Goal: Task Accomplishment & Management: Complete application form

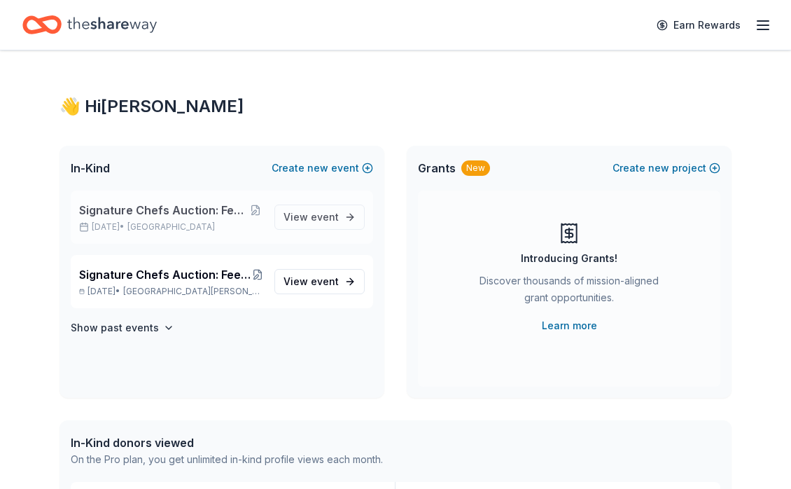
click at [163, 215] on span "Signature Chefs Auction: Feeding Motherhood Bay Area" at bounding box center [163, 210] width 169 height 17
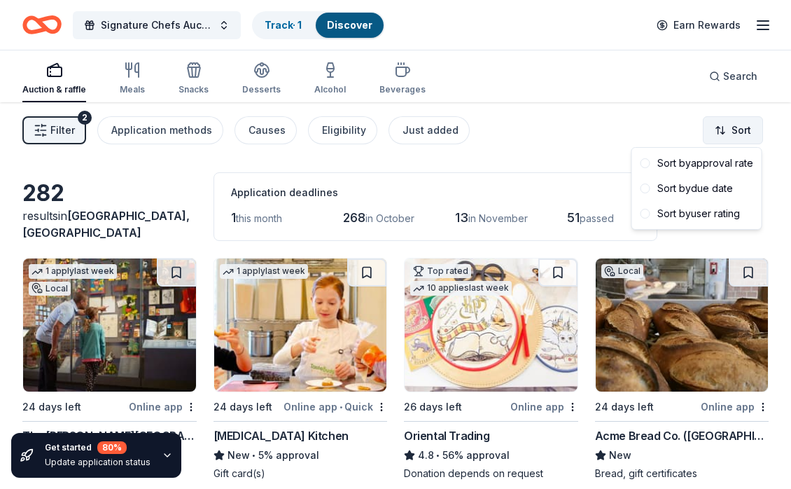
click at [734, 134] on html "Signature Chefs Auction: Feeding Motherhood Bay Area Track · 1 Discover Earn Re…" at bounding box center [395, 244] width 791 height 489
click at [648, 188] on span at bounding box center [645, 188] width 10 height 10
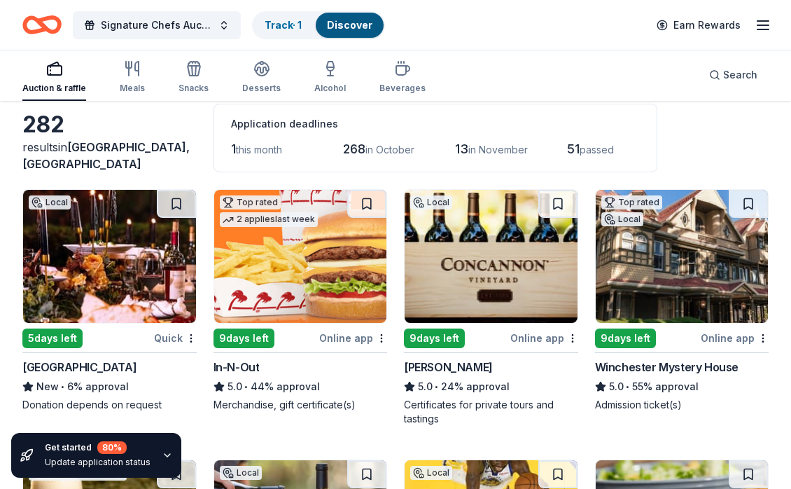
scroll to position [133, 0]
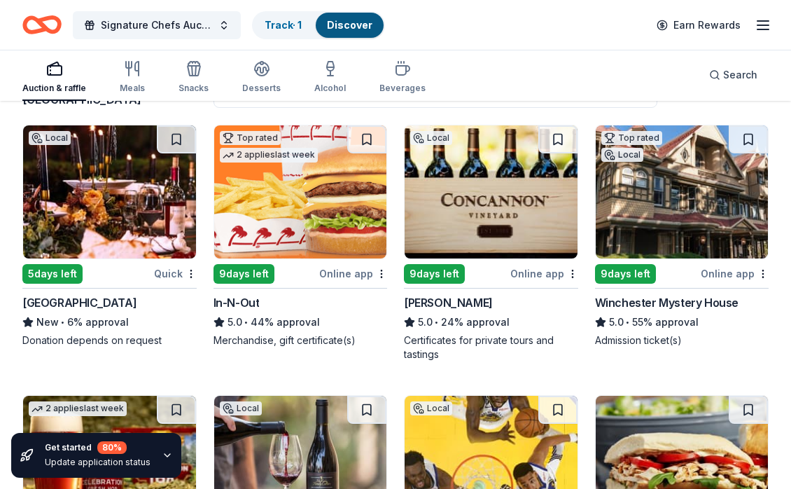
click at [95, 302] on div "South Coast Winery Resort & Spa" at bounding box center [79, 302] width 114 height 17
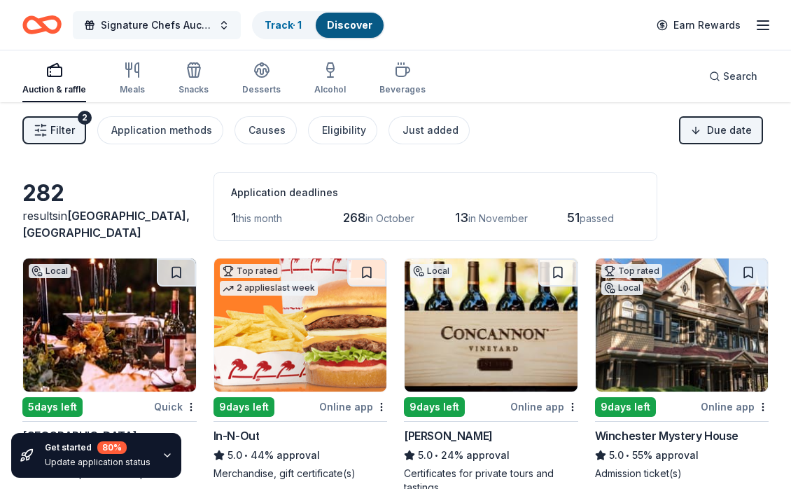
click at [205, 25] on span "Signature Chefs Auction: Feeding Motherhood Bay Area" at bounding box center [157, 25] width 112 height 17
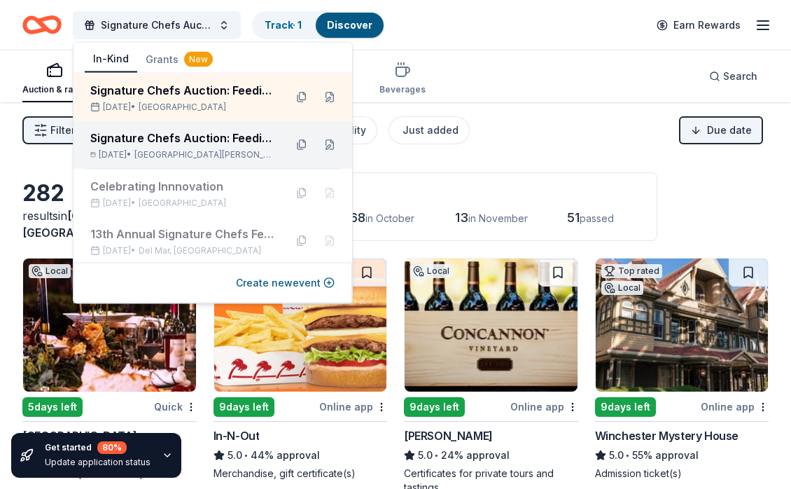
click at [191, 142] on div "Signature Chefs Auction: Feeding Motherhood [GEOGRAPHIC_DATA][US_STATE]" at bounding box center [181, 137] width 183 height 17
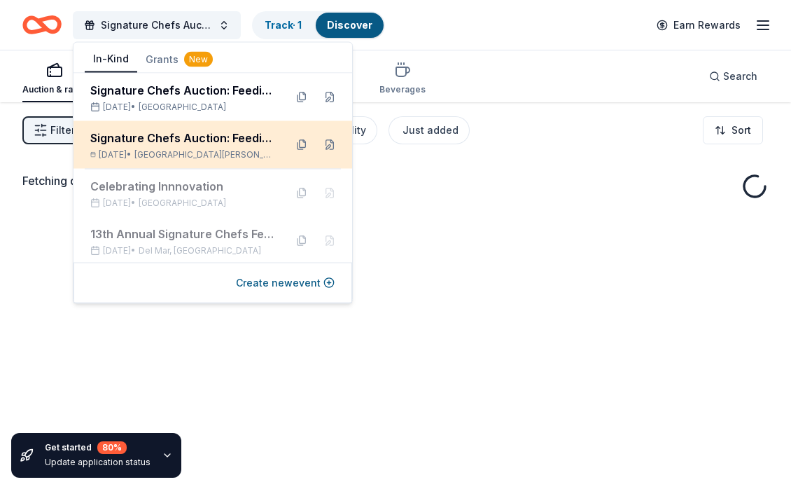
click at [191, 142] on div "Signature Chefs Auction: Feeding Motherhood [GEOGRAPHIC_DATA][US_STATE]" at bounding box center [181, 137] width 183 height 17
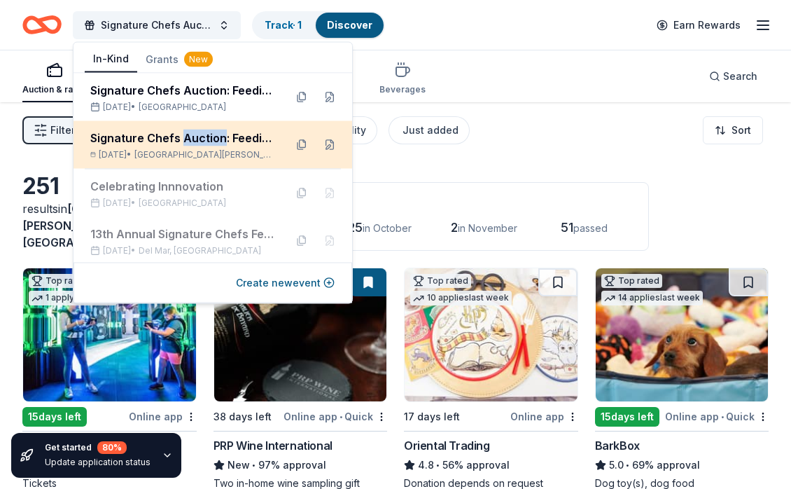
click at [191, 142] on div "Signature Chefs Auction: Feeding Motherhood [GEOGRAPHIC_DATA][US_STATE]" at bounding box center [181, 137] width 183 height 17
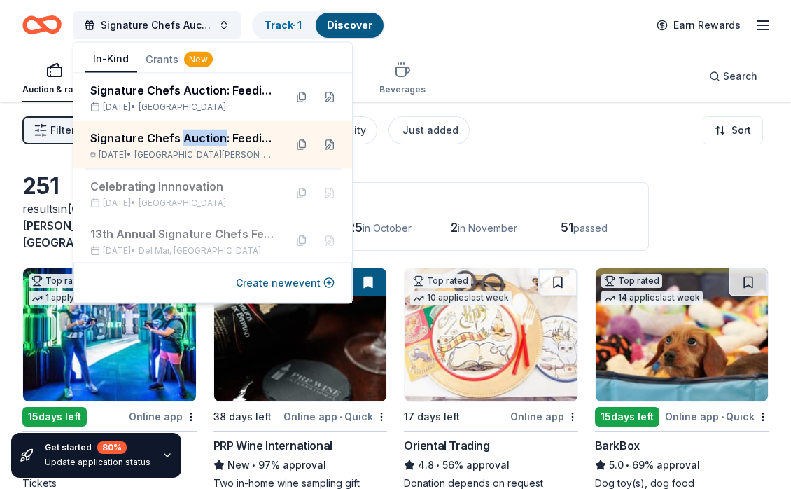
click at [589, 182] on div "Application deadlines 24 this month 225 in October 2 in November 51 passed" at bounding box center [430, 216] width 435 height 69
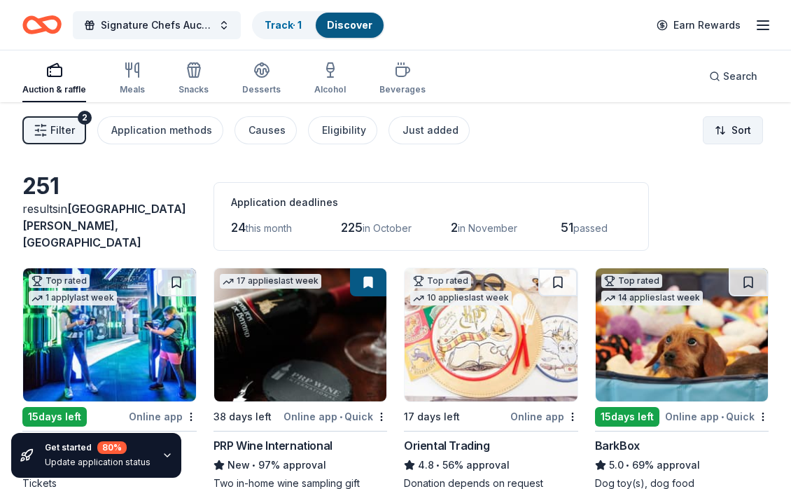
click at [732, 123] on html "Signature Chefs Auction: Feeding Motherhood Southwest Florida Track · 1 Discove…" at bounding box center [395, 244] width 791 height 489
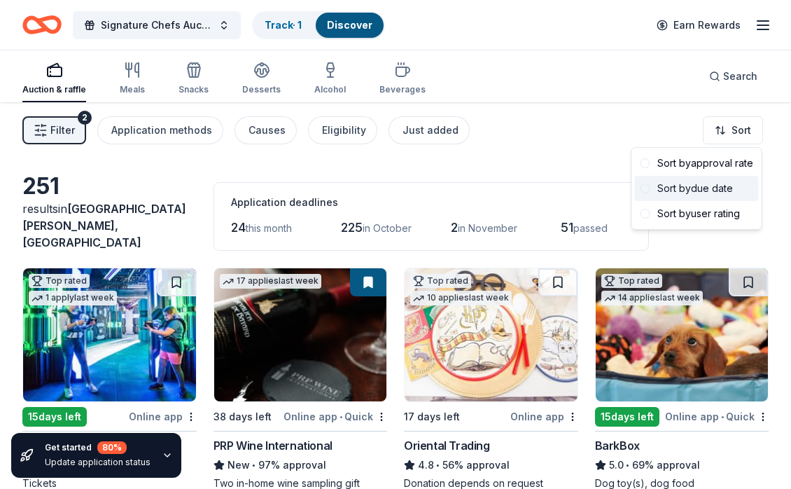
click at [644, 188] on span at bounding box center [645, 188] width 10 height 10
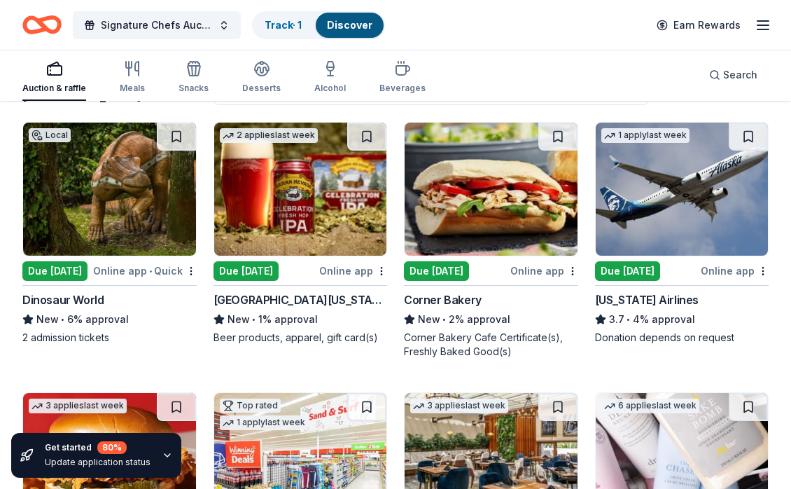
scroll to position [148, 0]
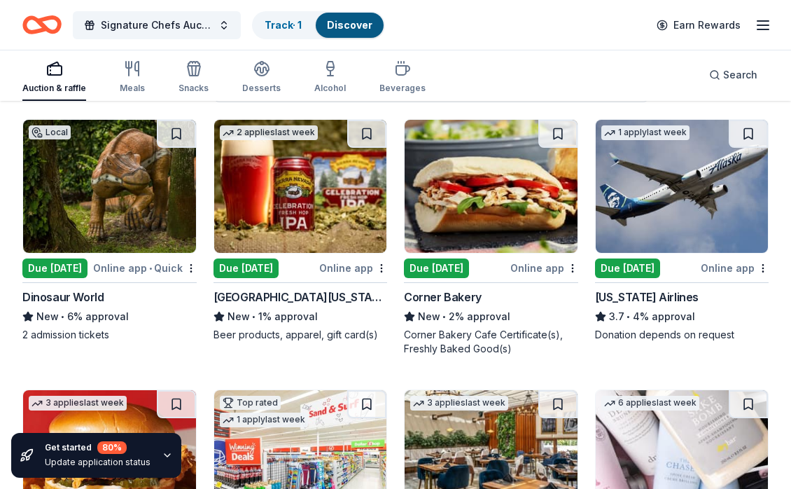
click at [56, 288] on div "Dinosaur World" at bounding box center [62, 296] width 81 height 17
click at [244, 288] on div "Sierra Nevada" at bounding box center [300, 296] width 174 height 17
click at [447, 288] on div "Corner Bakery" at bounding box center [443, 296] width 78 height 17
click at [619, 288] on div "Alaska Airlines" at bounding box center [647, 296] width 104 height 17
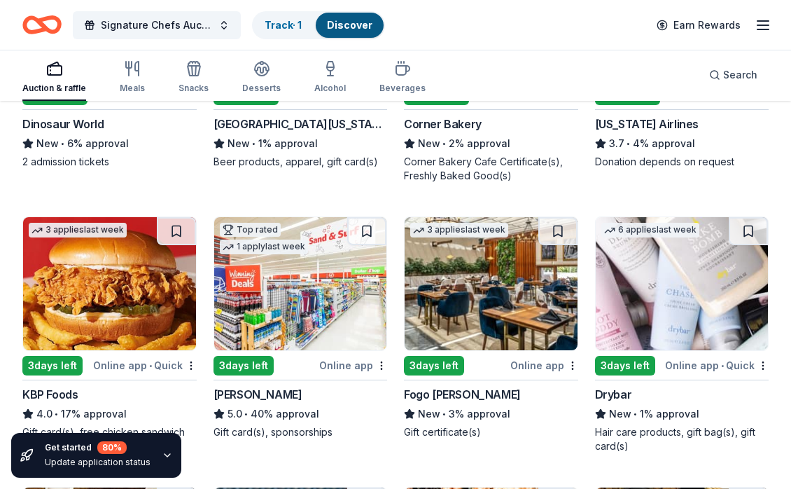
scroll to position [363, 0]
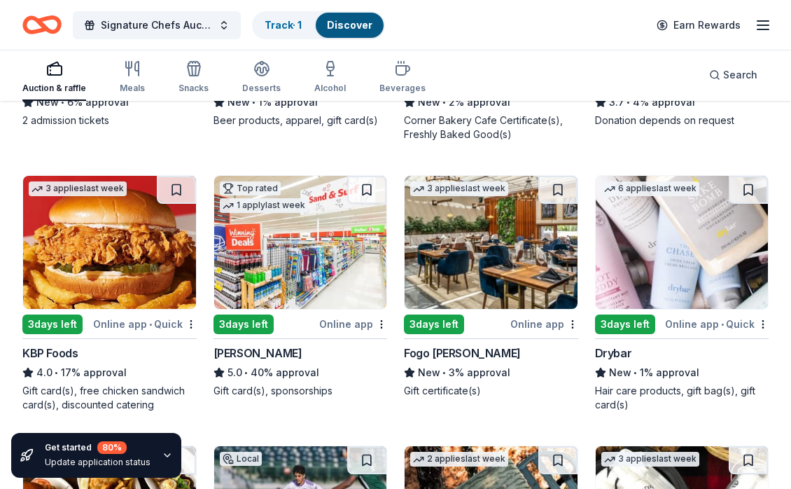
click at [53, 314] on div "3 days left" at bounding box center [52, 324] width 60 height 20
click at [239, 314] on div "3 days left" at bounding box center [243, 324] width 60 height 20
click at [428, 314] on div "3 days left" at bounding box center [434, 324] width 60 height 20
click at [611, 318] on div "3 days left" at bounding box center [625, 324] width 60 height 20
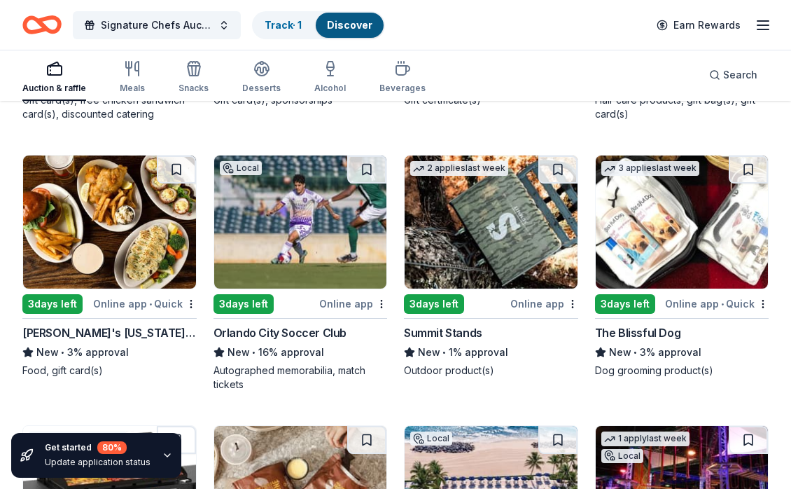
scroll to position [654, 0]
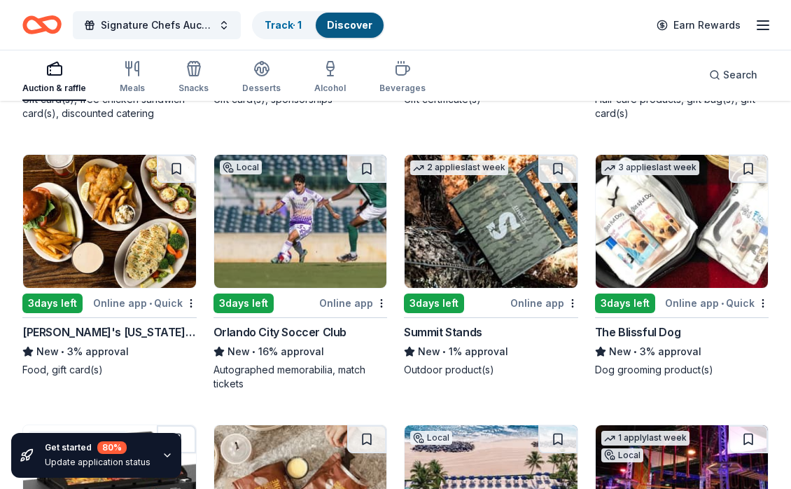
click at [49, 296] on div "3 days left" at bounding box center [52, 303] width 60 height 20
click at [245, 293] on div "3 days left" at bounding box center [243, 303] width 60 height 20
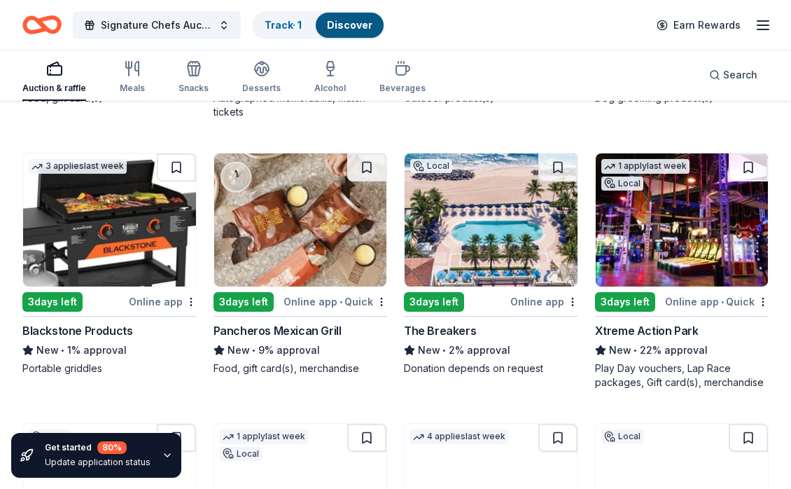
scroll to position [930, 0]
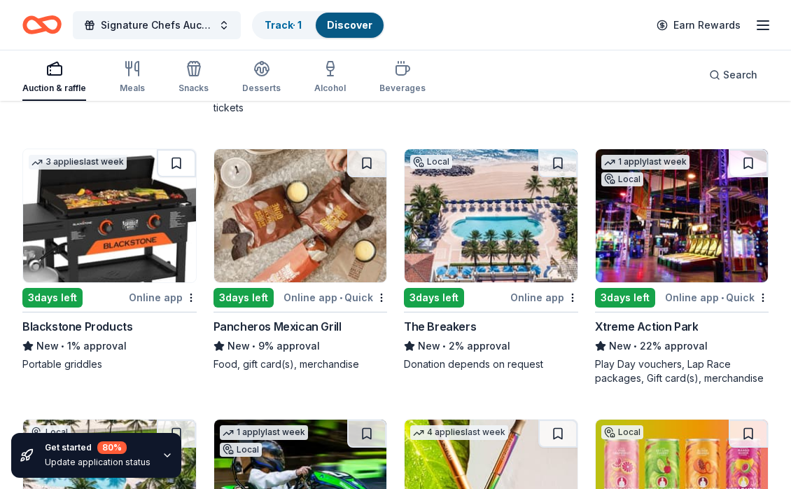
click at [437, 290] on div "3 days left" at bounding box center [434, 298] width 60 height 20
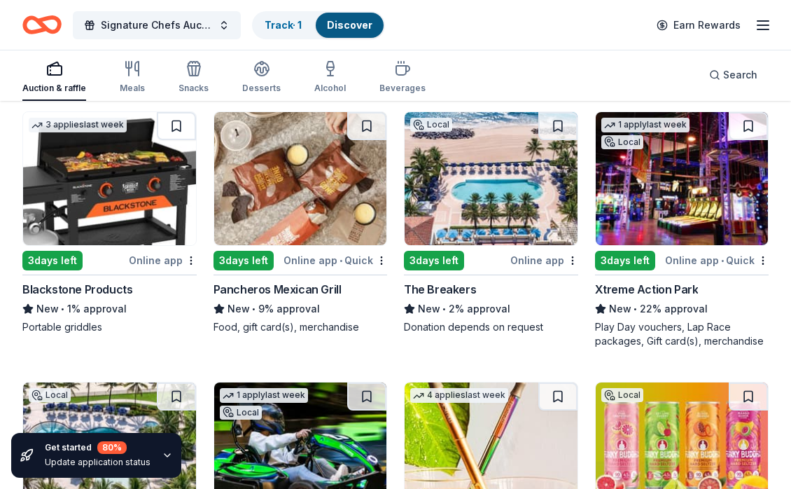
scroll to position [966, 0]
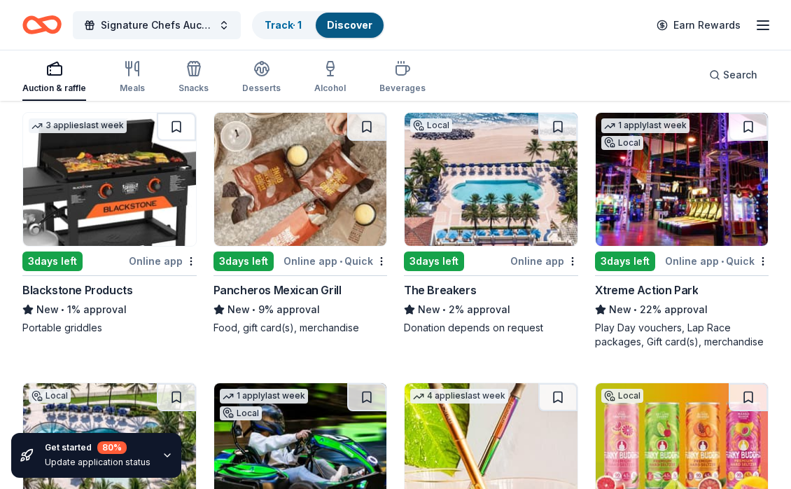
click at [621, 256] on div "3 days left" at bounding box center [625, 261] width 60 height 20
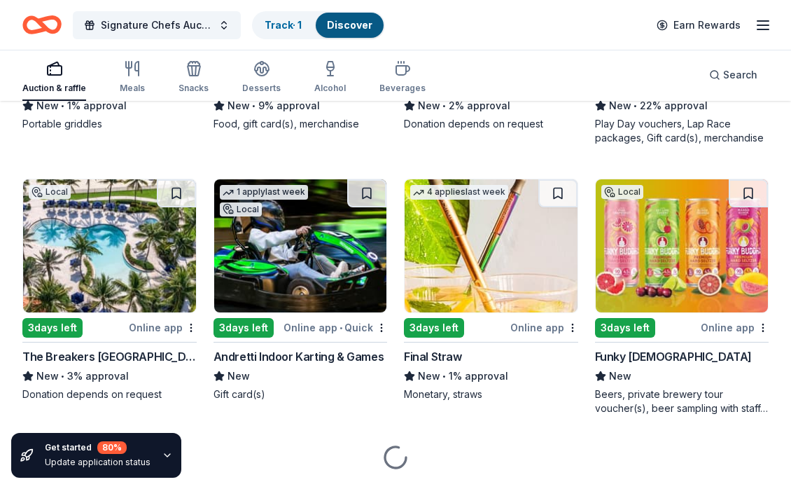
scroll to position [1198, 0]
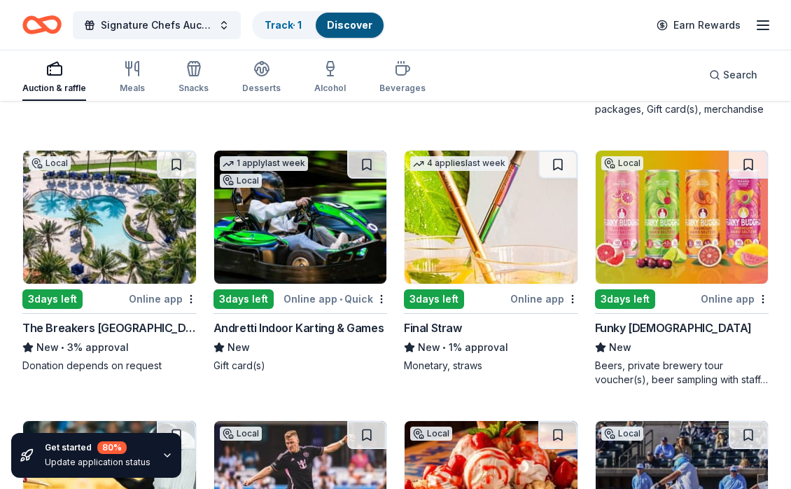
click at [232, 289] on div "3 days left" at bounding box center [243, 299] width 60 height 20
click at [426, 289] on div "3 days left" at bounding box center [434, 299] width 60 height 20
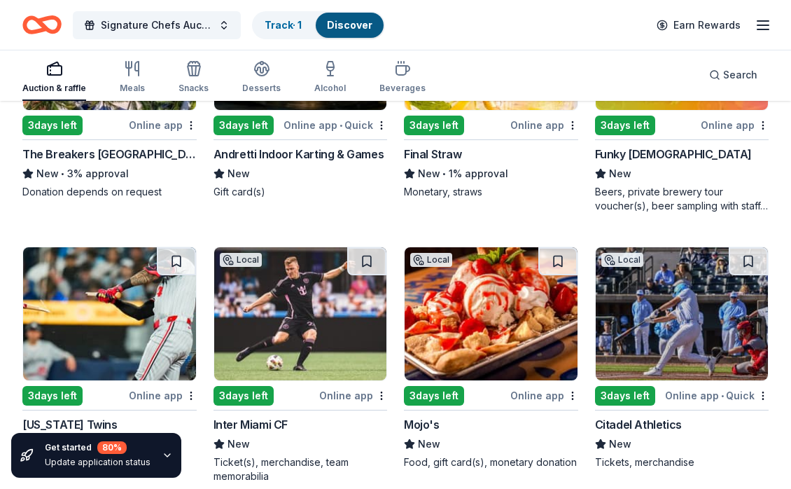
scroll to position [1480, 0]
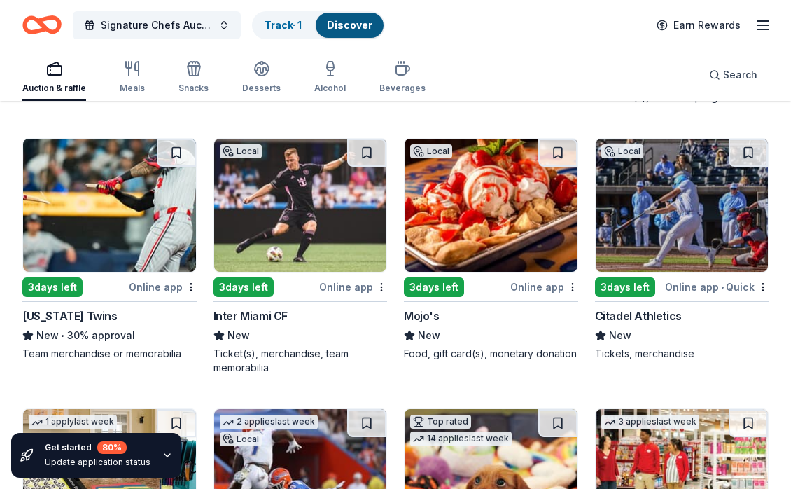
click at [237, 284] on div "3 days left" at bounding box center [243, 287] width 60 height 20
click at [421, 279] on div "3 days left" at bounding box center [434, 287] width 60 height 20
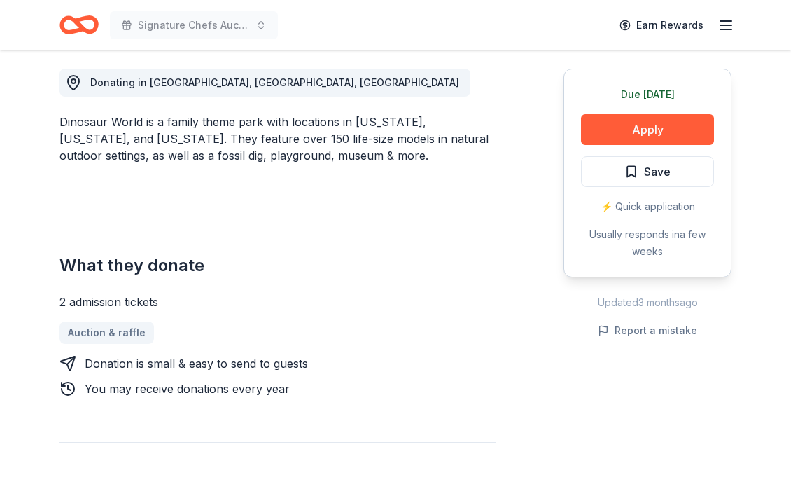
scroll to position [327, 0]
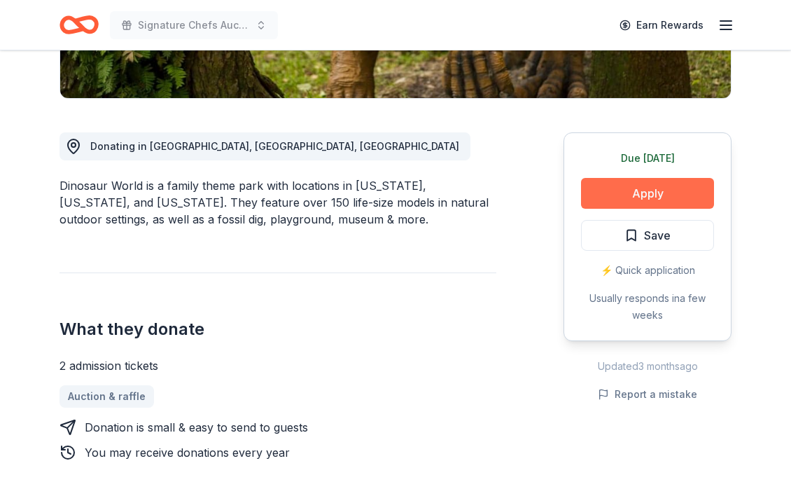
click at [636, 193] on button "Apply" at bounding box center [647, 193] width 133 height 31
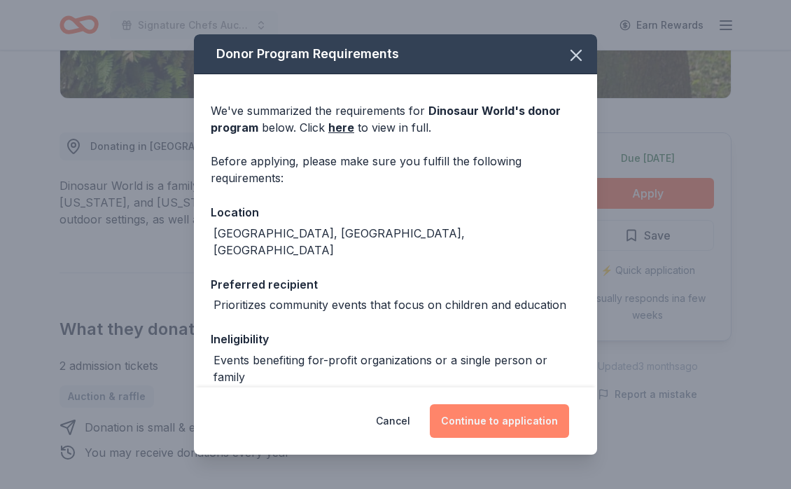
click at [482, 416] on button "Continue to application" at bounding box center [499, 421] width 139 height 34
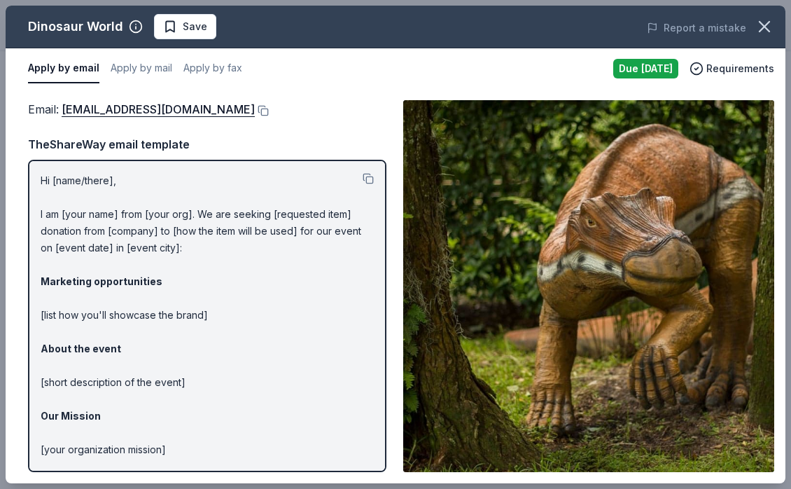
scroll to position [1, 0]
click at [255, 114] on button at bounding box center [262, 110] width 14 height 11
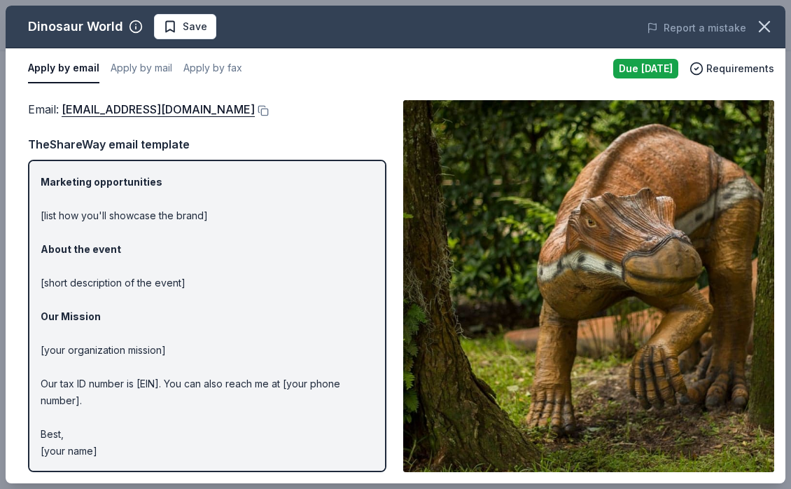
scroll to position [0, 0]
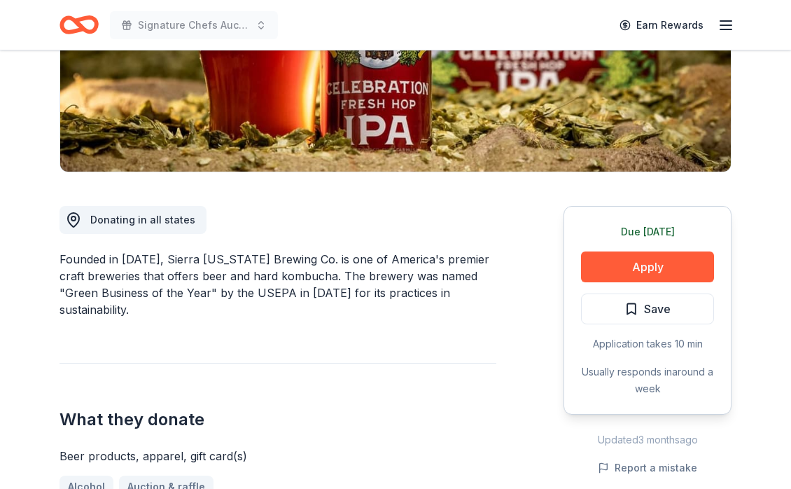
scroll to position [267, 0]
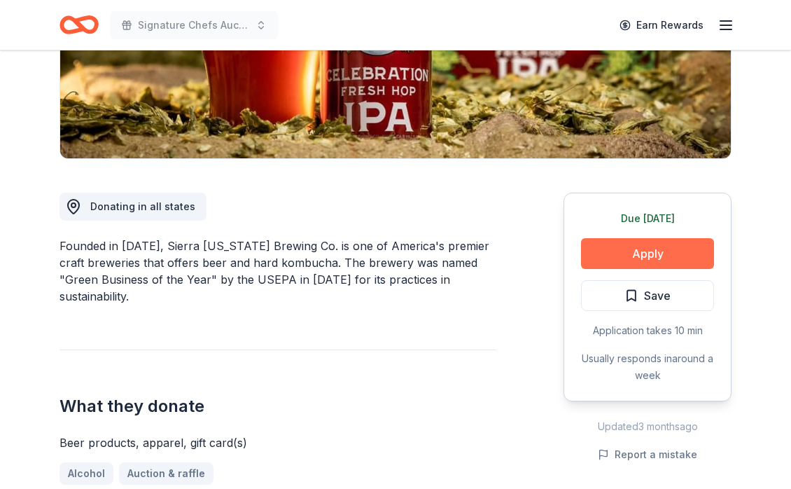
click at [625, 257] on button "Apply" at bounding box center [647, 253] width 133 height 31
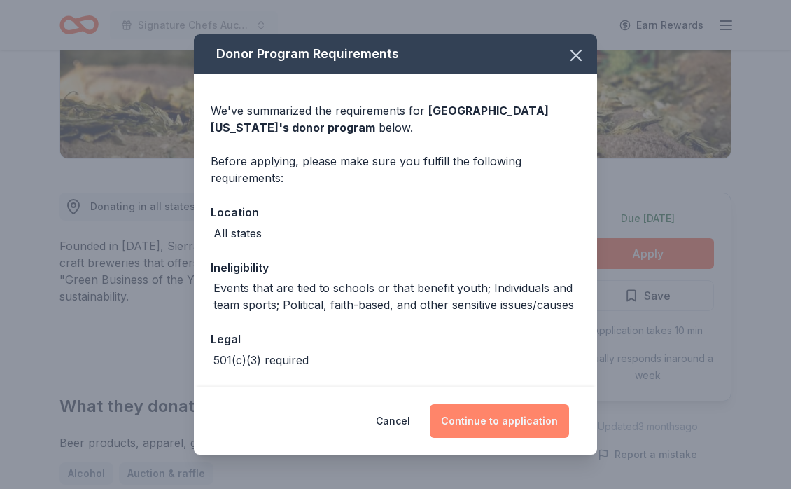
click at [475, 423] on button "Continue to application" at bounding box center [499, 421] width 139 height 34
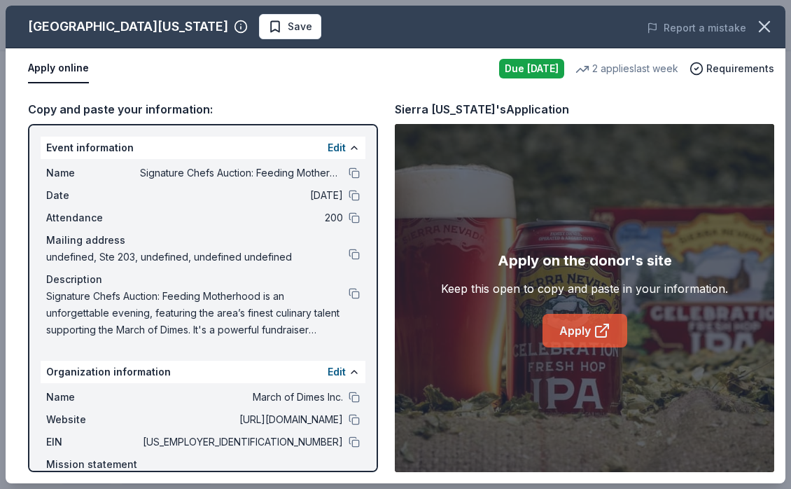
click at [578, 328] on link "Apply" at bounding box center [584, 331] width 85 height 34
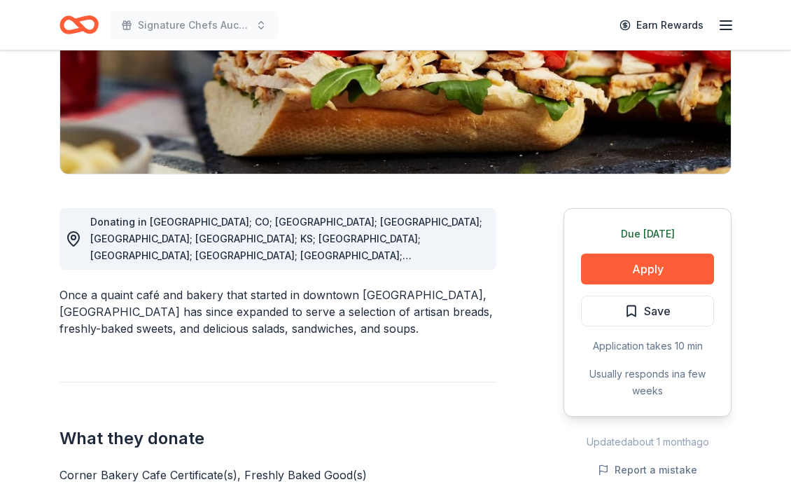
scroll to position [259, 0]
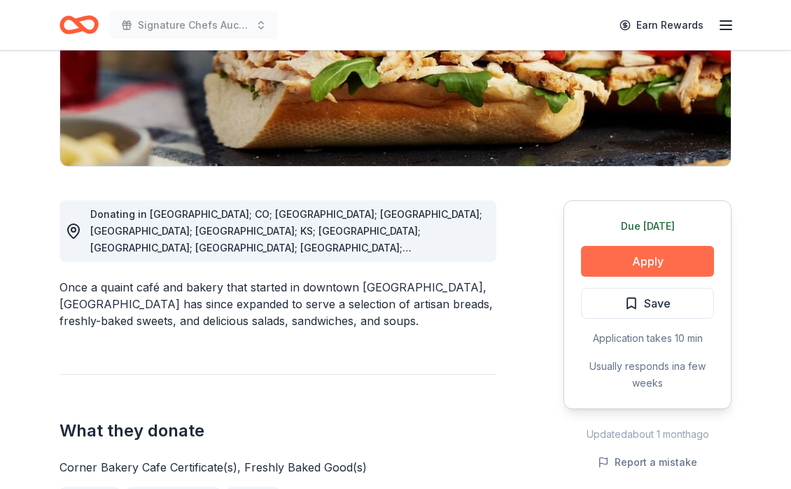
click at [646, 260] on button "Apply" at bounding box center [647, 261] width 133 height 31
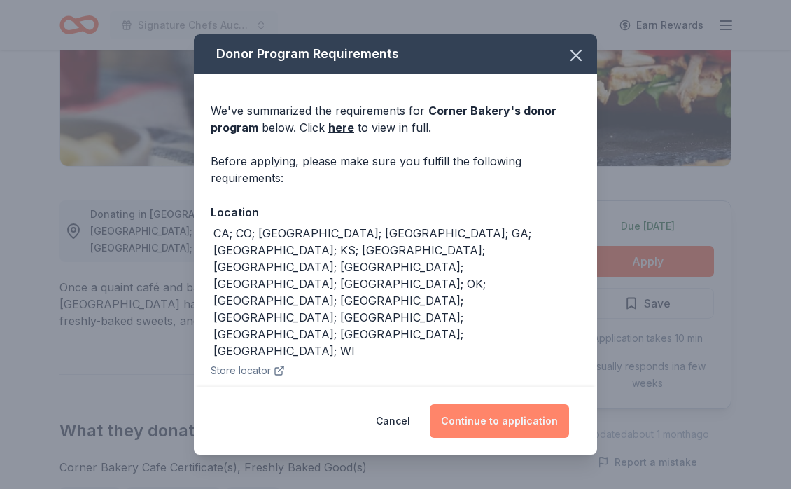
click at [486, 426] on button "Continue to application" at bounding box center [499, 421] width 139 height 34
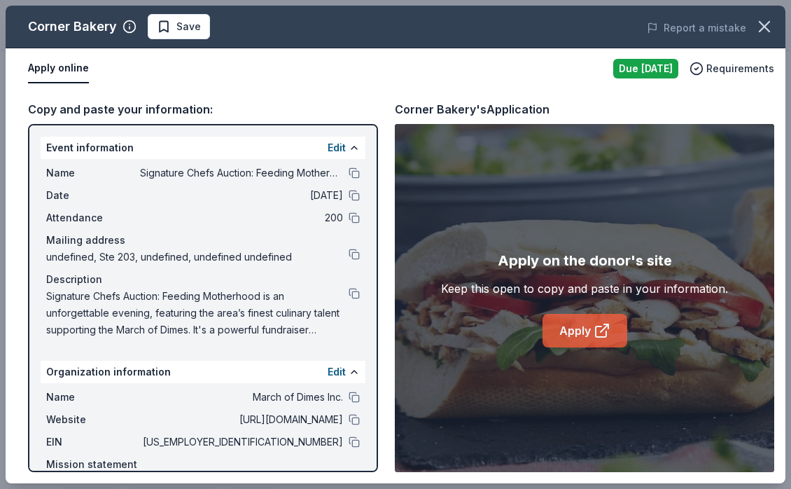
click at [570, 332] on link "Apply" at bounding box center [584, 331] width 85 height 34
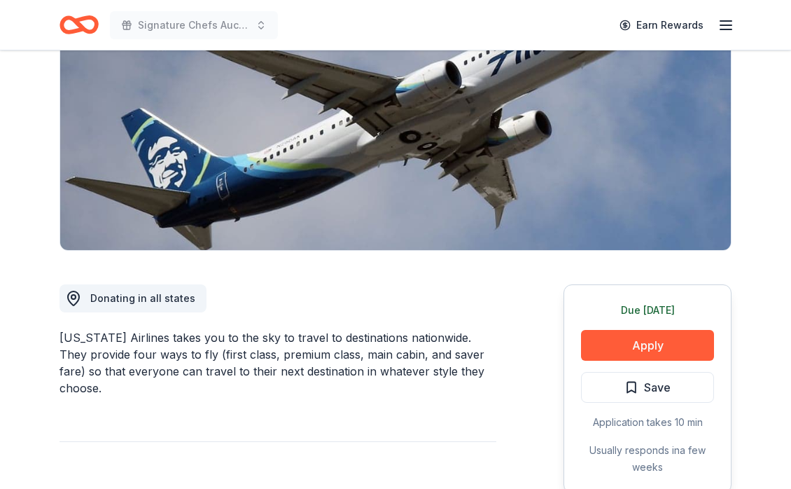
scroll to position [176, 0]
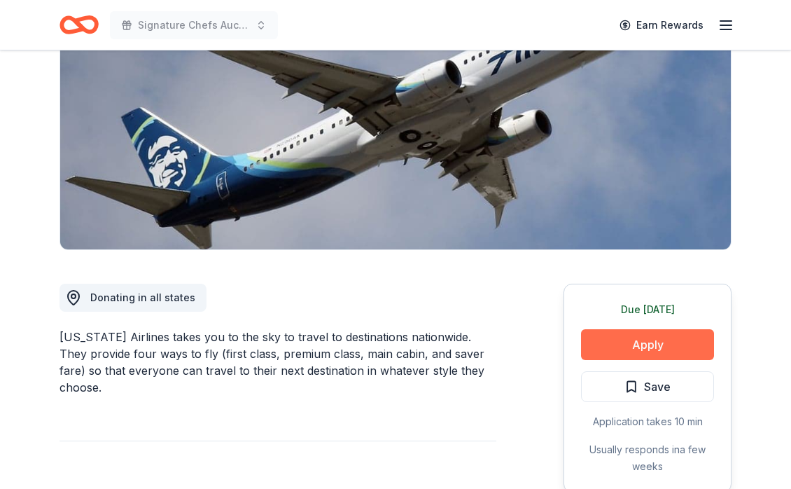
click at [631, 342] on button "Apply" at bounding box center [647, 344] width 133 height 31
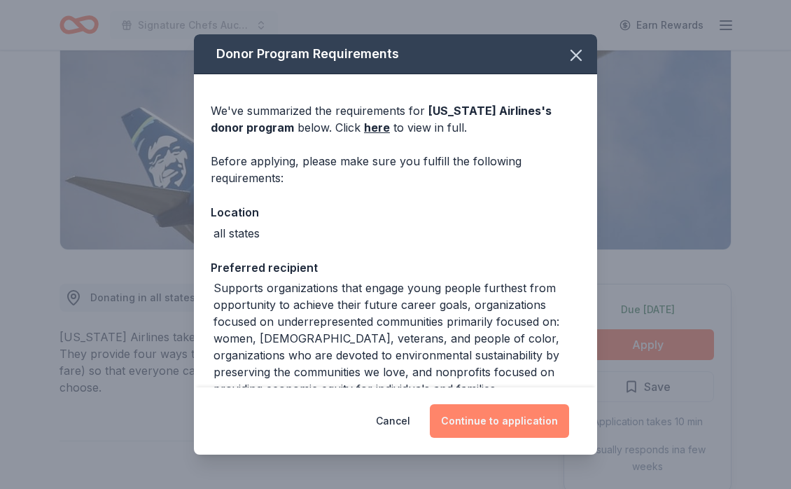
click at [485, 416] on button "Continue to application" at bounding box center [499, 421] width 139 height 34
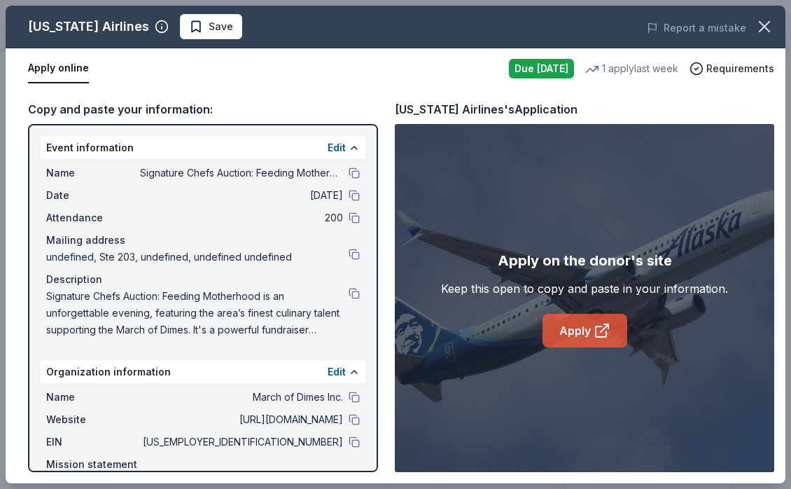
click at [560, 326] on link "Apply" at bounding box center [584, 331] width 85 height 34
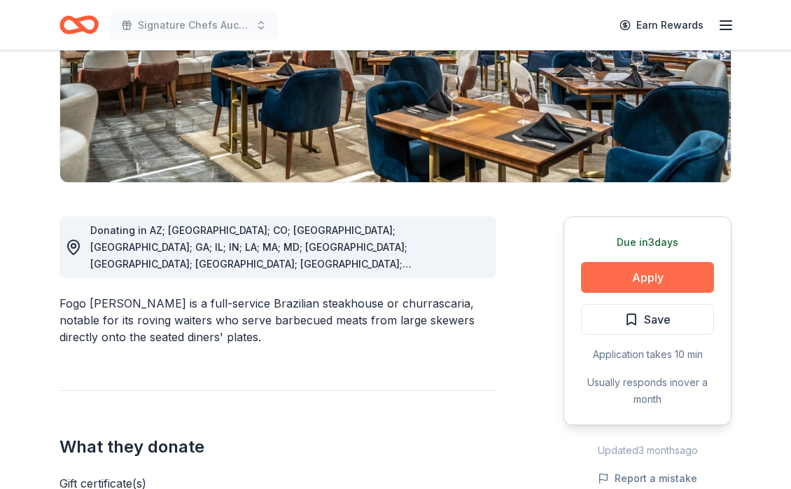
scroll to position [251, 0]
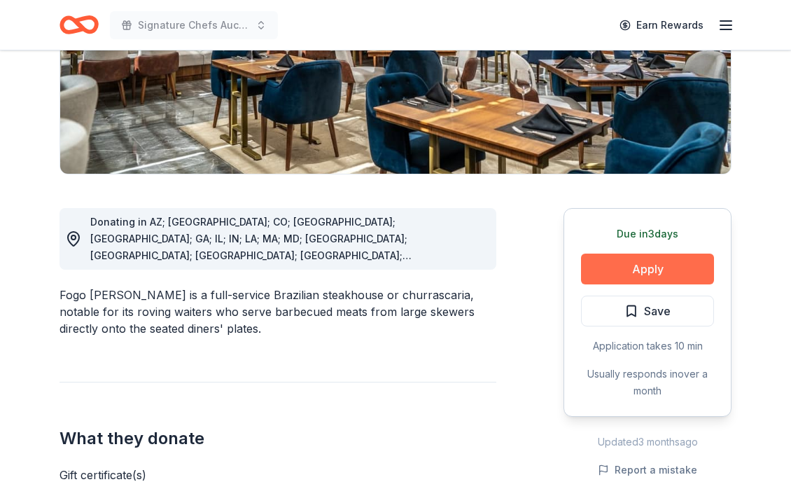
click at [626, 271] on button "Apply" at bounding box center [647, 268] width 133 height 31
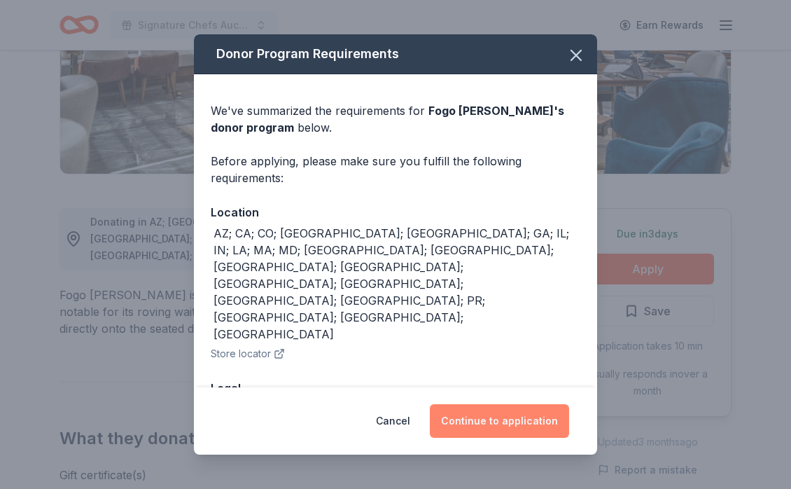
click at [489, 422] on button "Continue to application" at bounding box center [499, 421] width 139 height 34
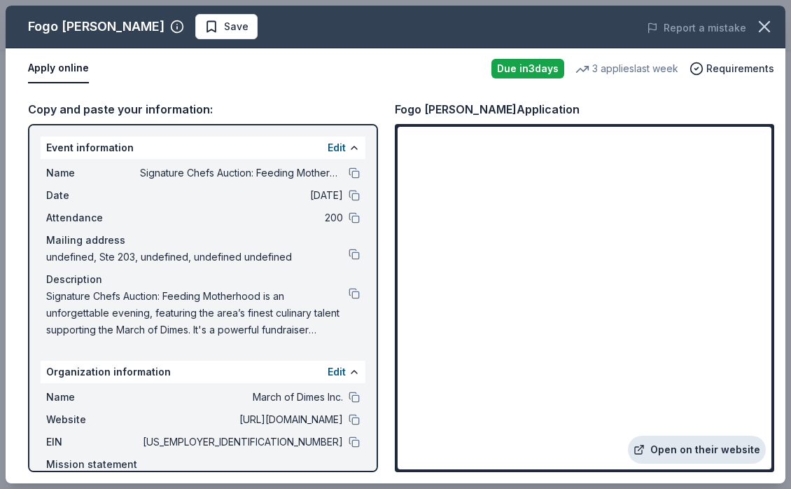
click at [685, 449] on link "Open on their website" at bounding box center [697, 449] width 138 height 28
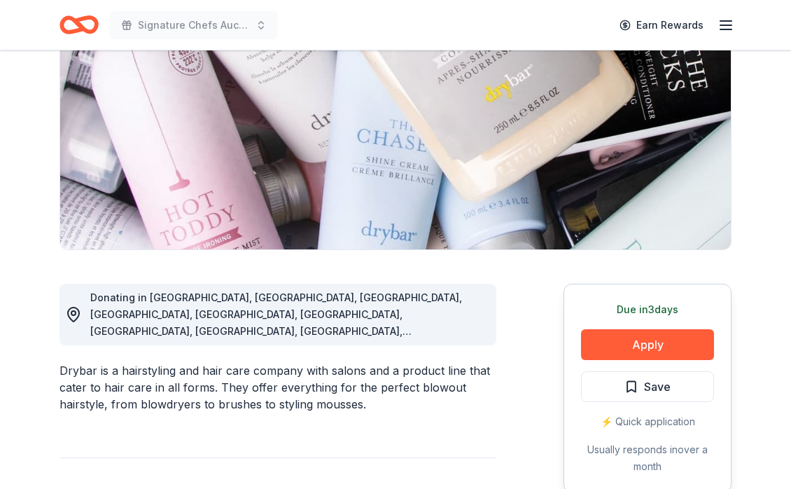
scroll to position [221, 0]
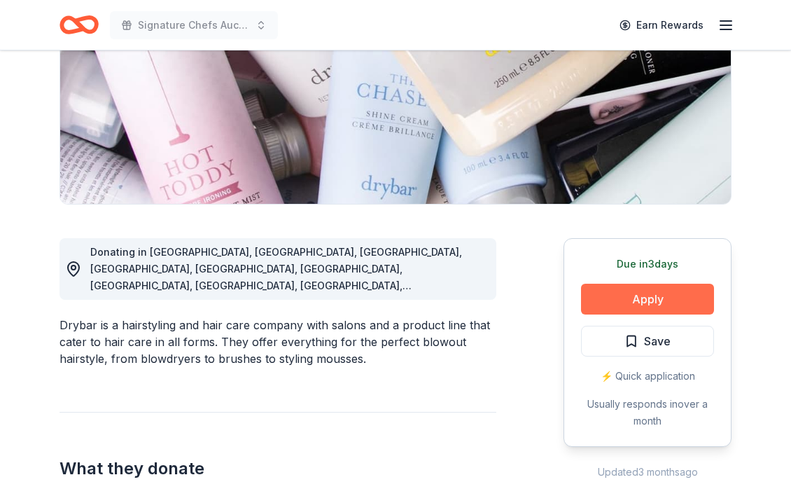
click at [631, 304] on button "Apply" at bounding box center [647, 298] width 133 height 31
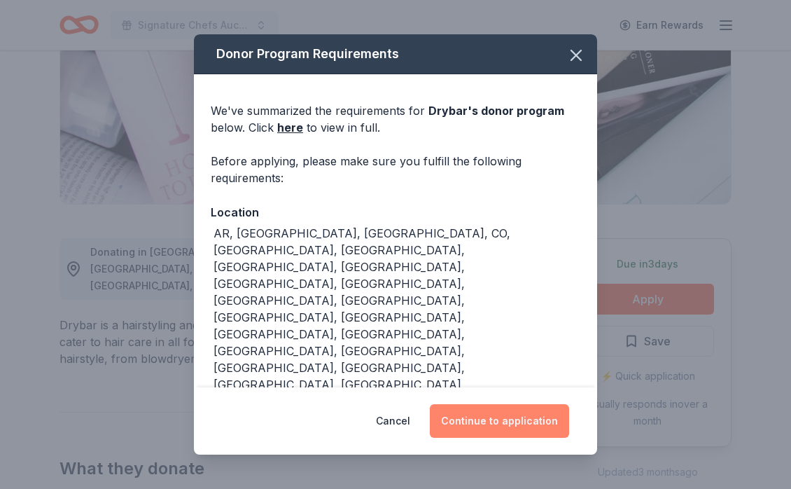
click at [479, 428] on button "Continue to application" at bounding box center [499, 421] width 139 height 34
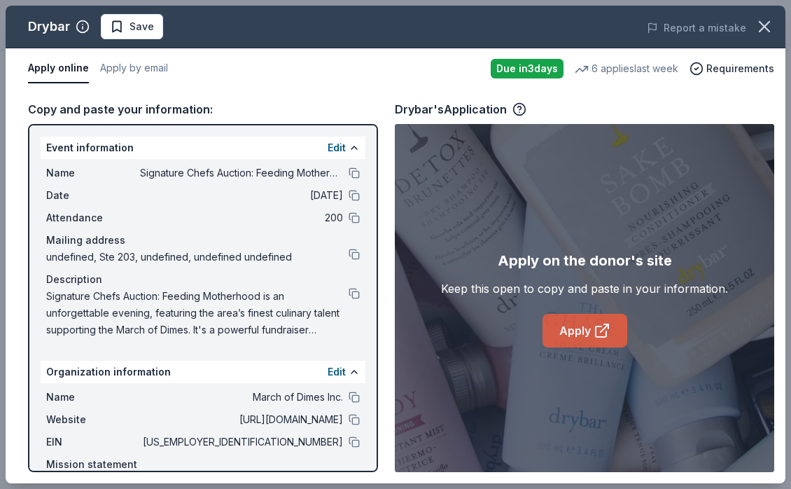
click at [573, 332] on link "Apply" at bounding box center [584, 331] width 85 height 34
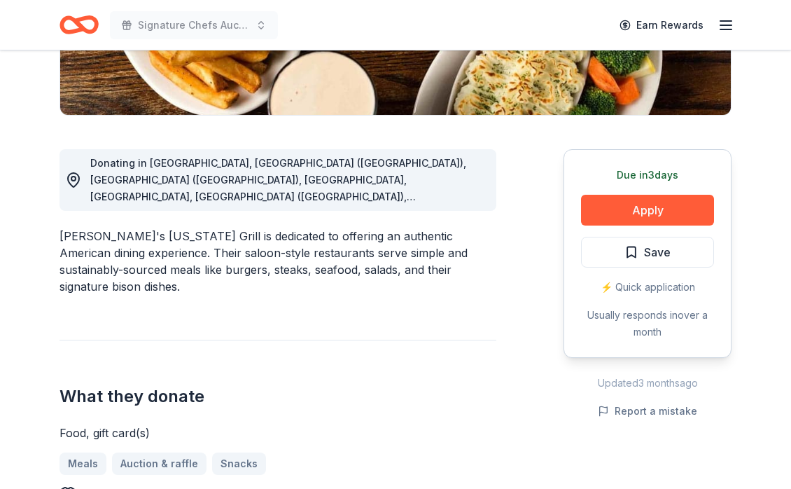
scroll to position [370, 0]
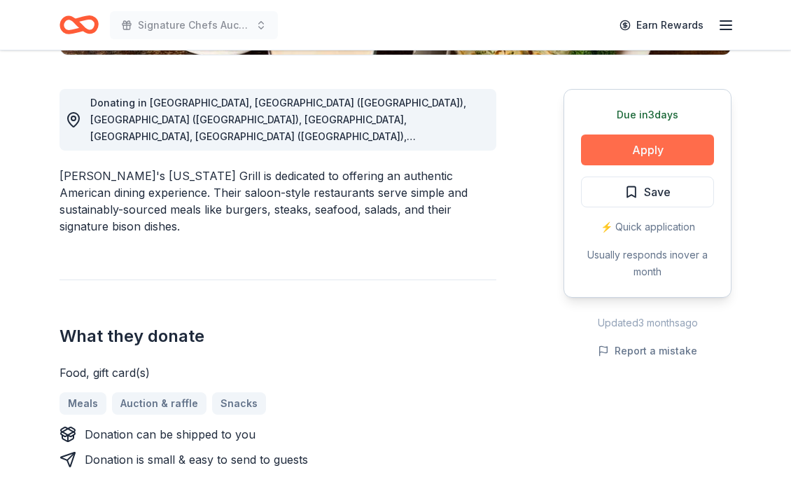
click at [622, 151] on button "Apply" at bounding box center [647, 149] width 133 height 31
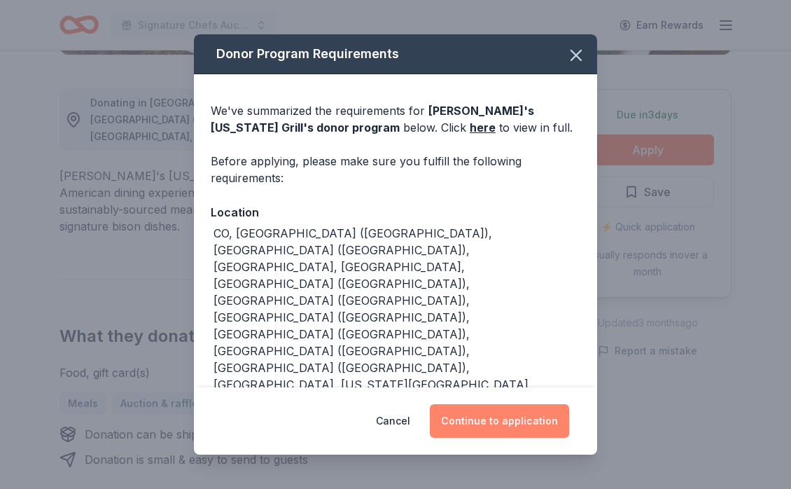
click at [495, 416] on button "Continue to application" at bounding box center [499, 421] width 139 height 34
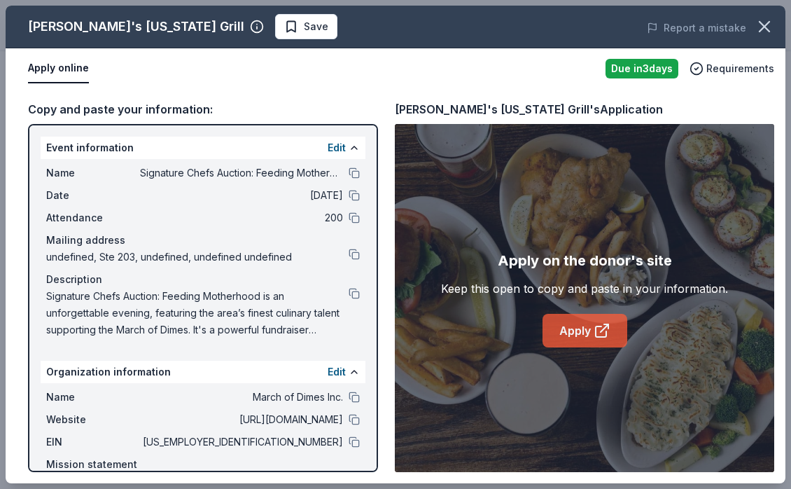
click at [573, 337] on link "Apply" at bounding box center [584, 331] width 85 height 34
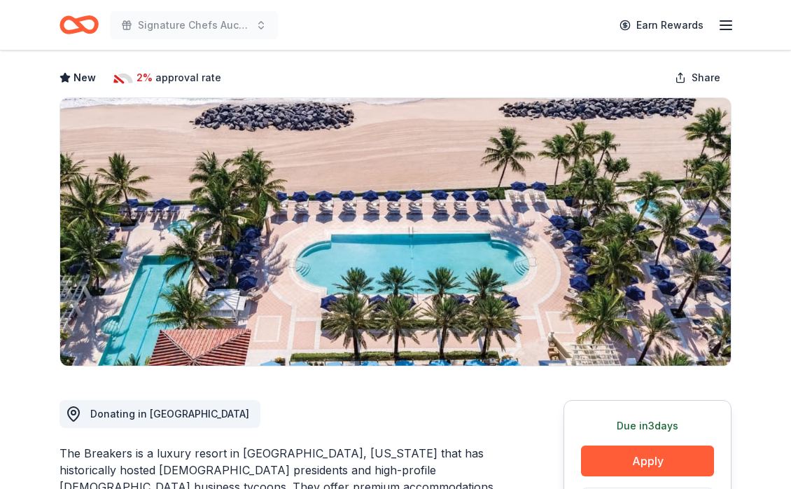
scroll to position [162, 0]
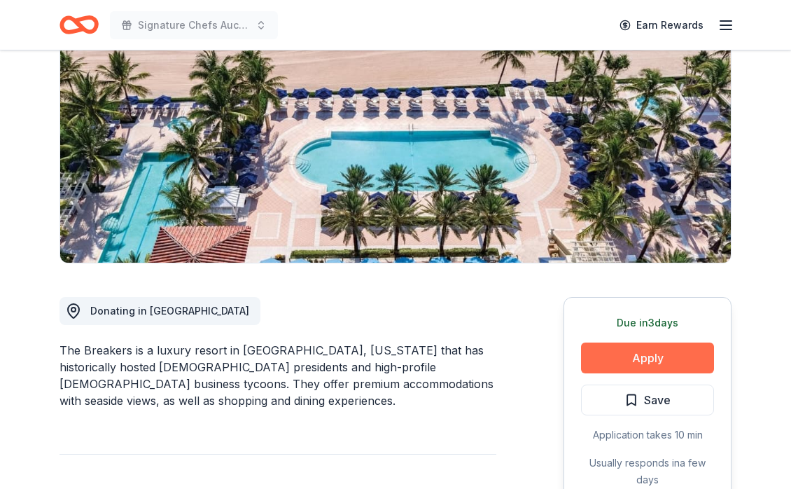
click at [640, 357] on button "Apply" at bounding box center [647, 357] width 133 height 31
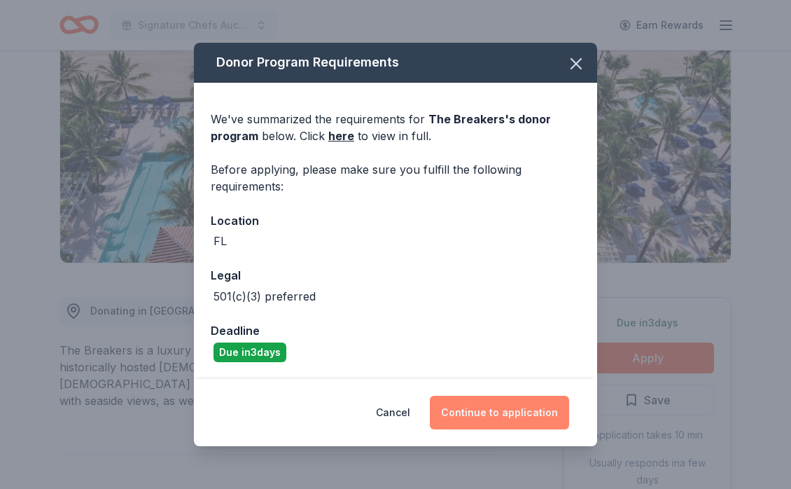
click at [482, 405] on button "Continue to application" at bounding box center [499, 412] width 139 height 34
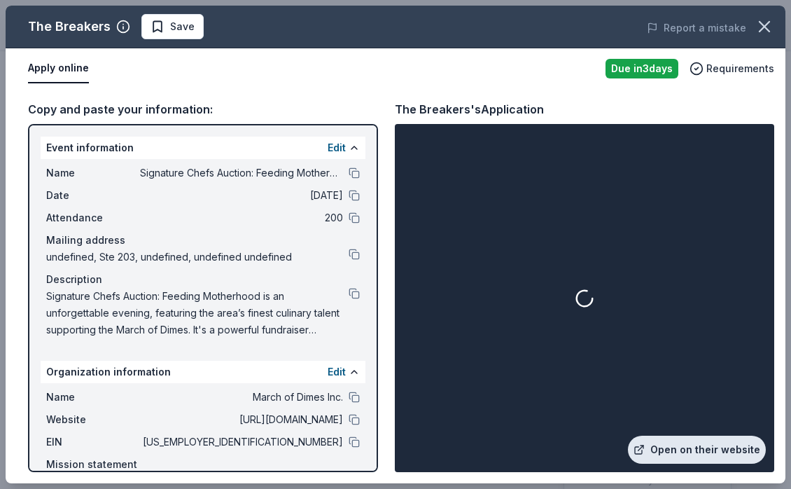
click at [694, 447] on link "Open on their website" at bounding box center [697, 449] width 138 height 28
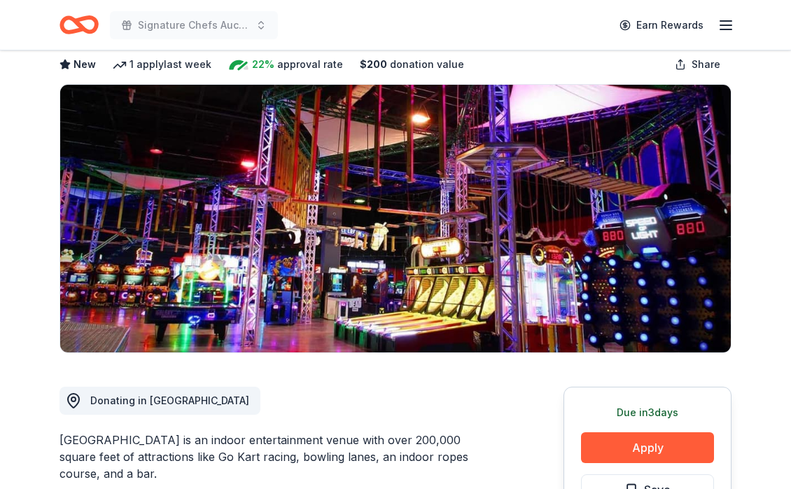
scroll to position [264, 0]
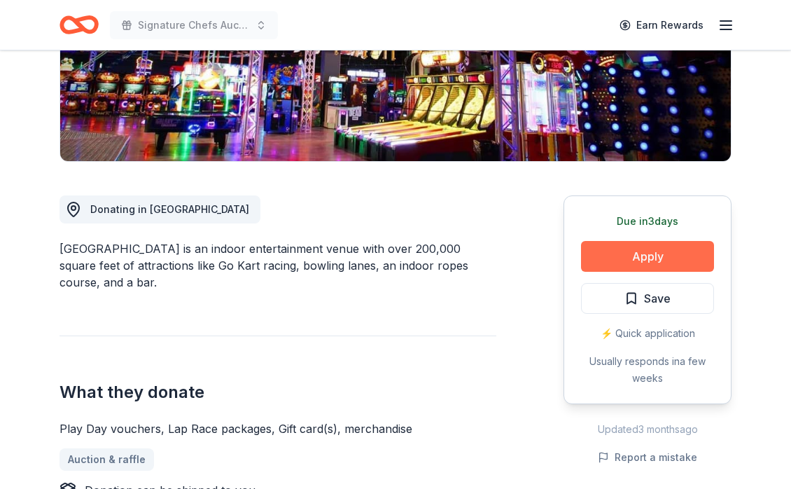
click at [653, 251] on button "Apply" at bounding box center [647, 256] width 133 height 31
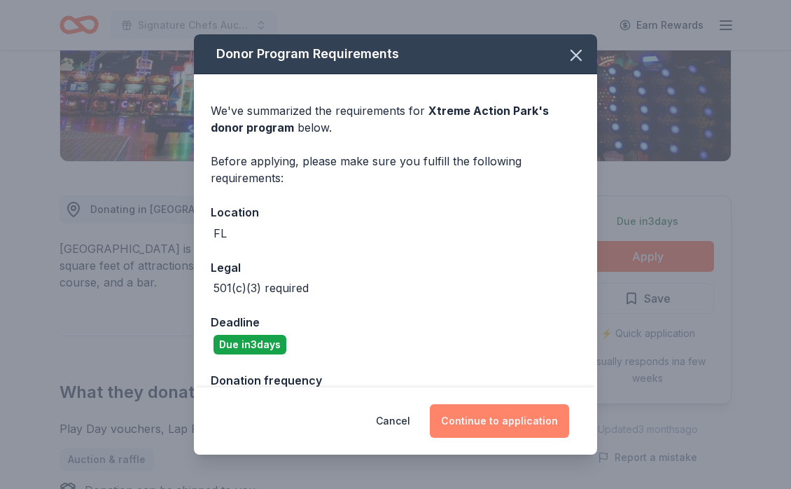
click at [479, 429] on button "Continue to application" at bounding box center [499, 421] width 139 height 34
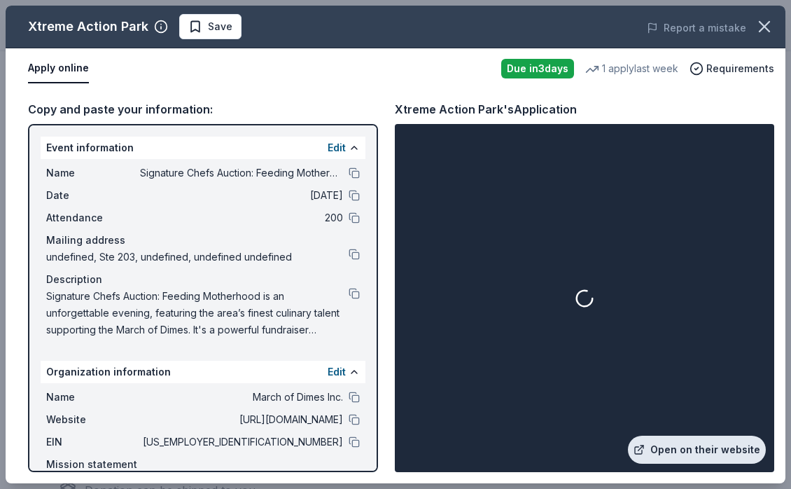
click at [685, 450] on link "Open on their website" at bounding box center [697, 449] width 138 height 28
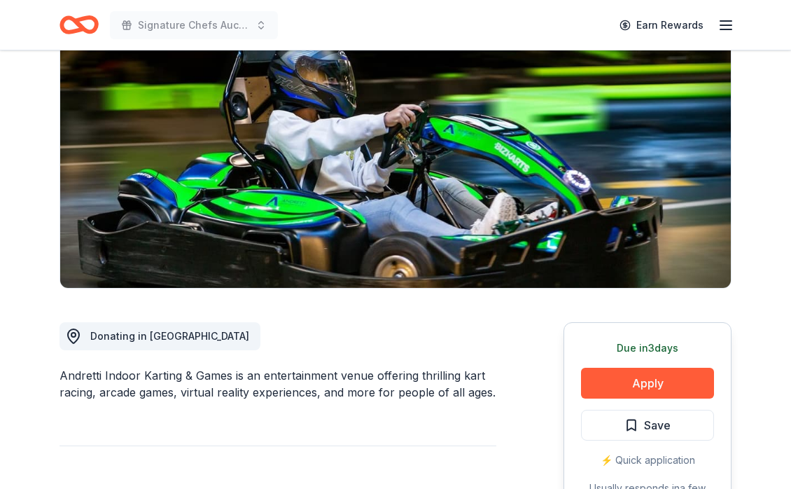
scroll to position [170, 0]
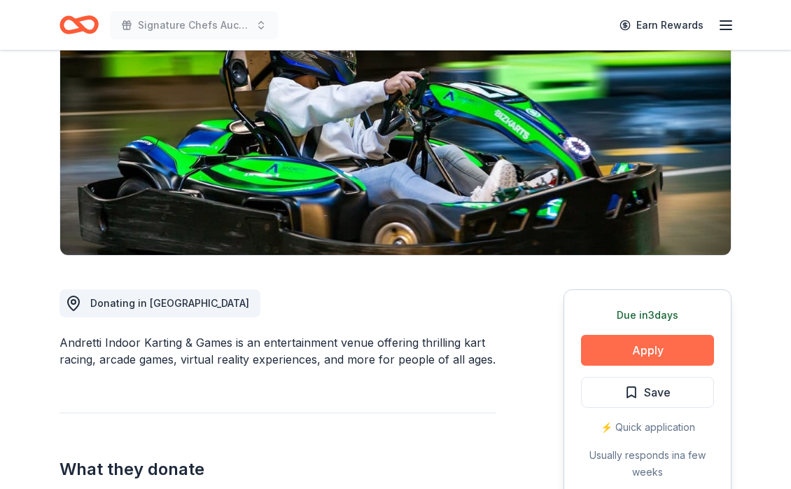
click at [639, 351] on button "Apply" at bounding box center [647, 350] width 133 height 31
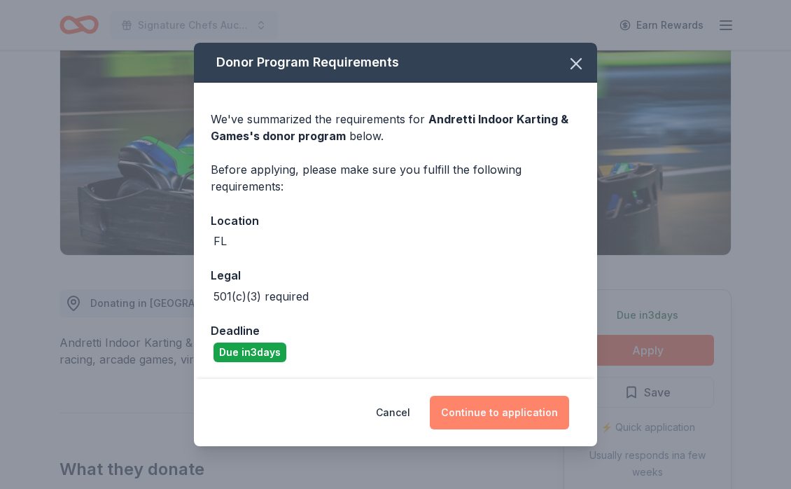
click at [477, 415] on button "Continue to application" at bounding box center [499, 412] width 139 height 34
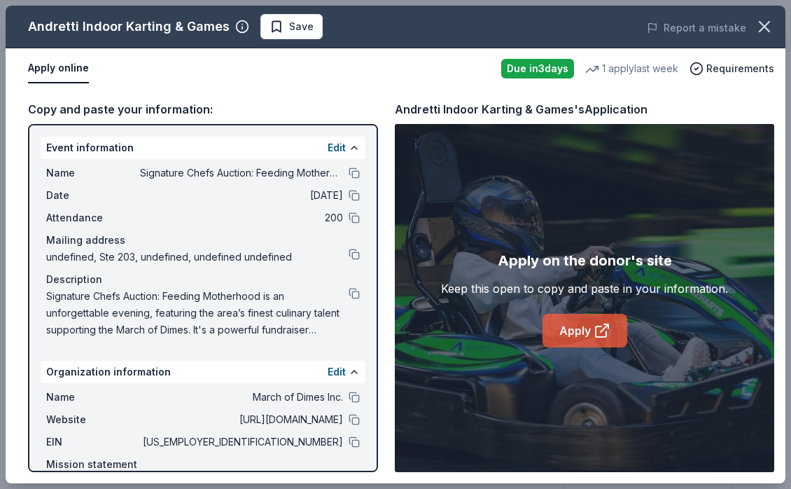
click at [591, 336] on link "Apply" at bounding box center [584, 331] width 85 height 34
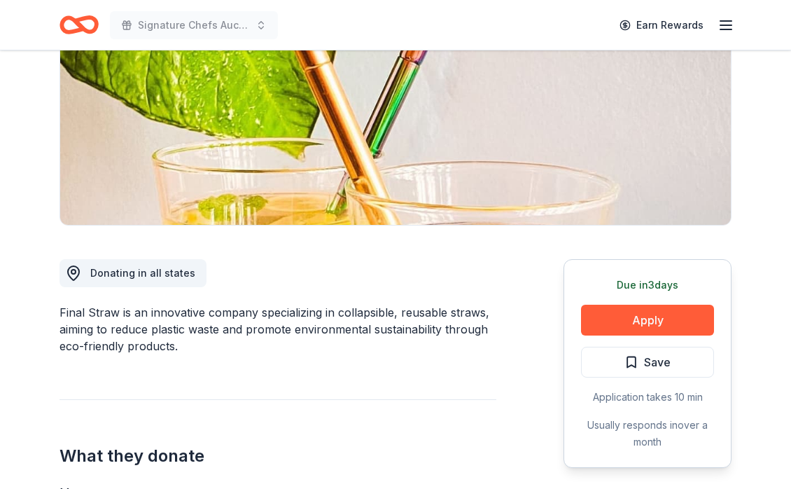
scroll to position [307, 0]
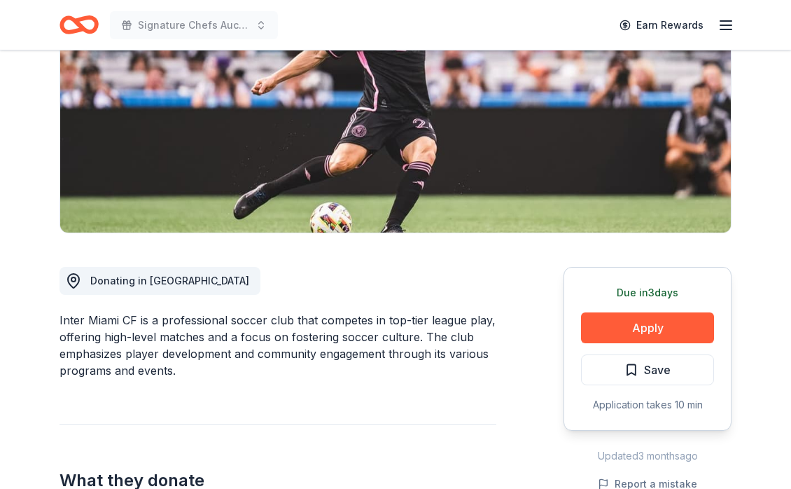
scroll to position [220, 0]
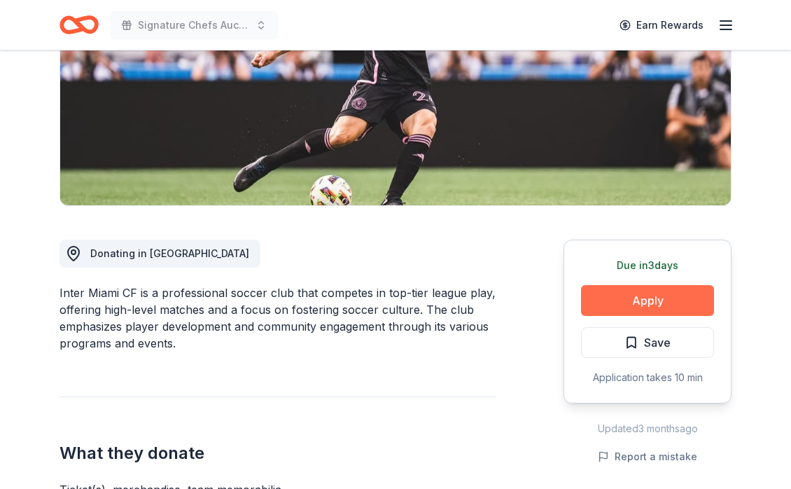
click at [622, 302] on button "Apply" at bounding box center [647, 300] width 133 height 31
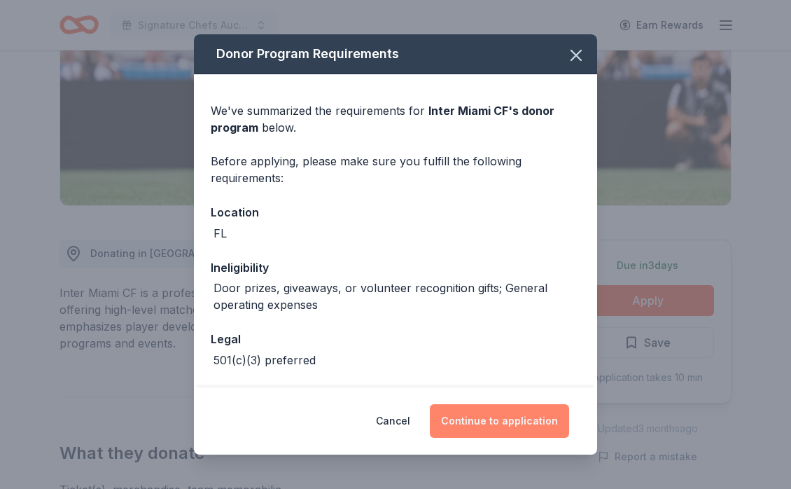
click at [492, 423] on button "Continue to application" at bounding box center [499, 421] width 139 height 34
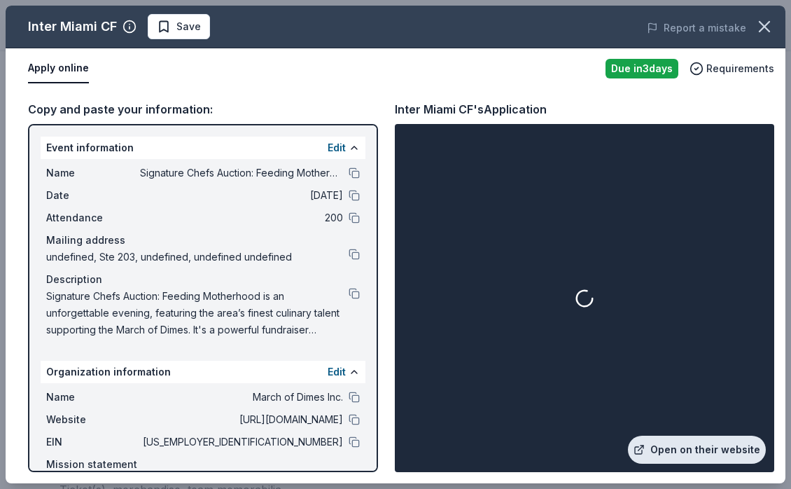
click at [703, 461] on link "Open on their website" at bounding box center [697, 449] width 138 height 28
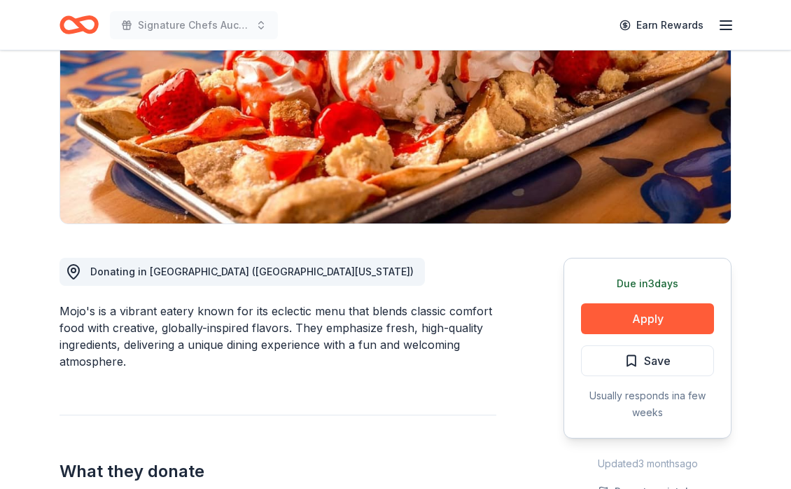
scroll to position [248, 0]
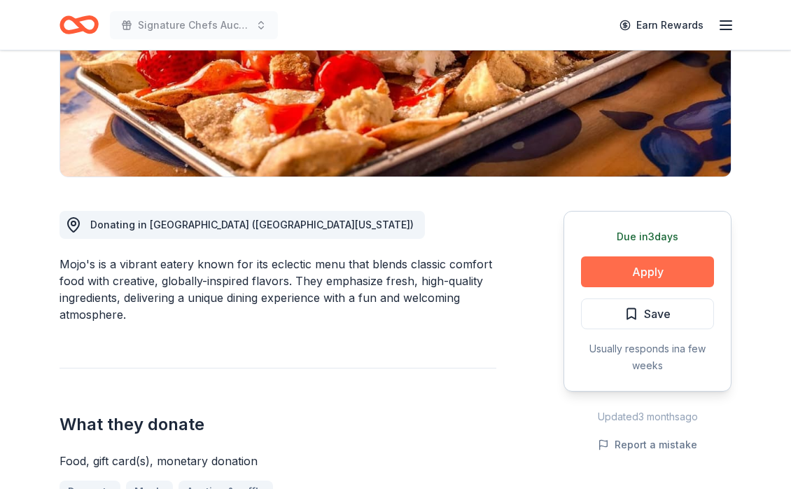
click at [601, 286] on button "Apply" at bounding box center [647, 271] width 133 height 31
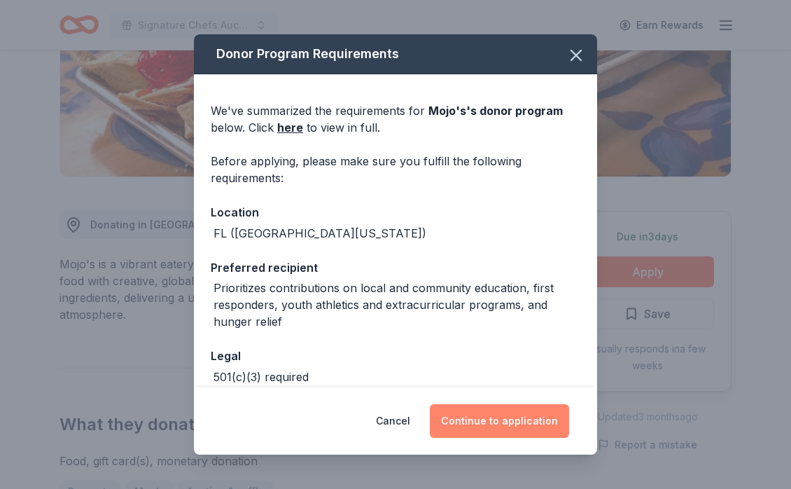
click at [485, 422] on button "Continue to application" at bounding box center [499, 421] width 139 height 34
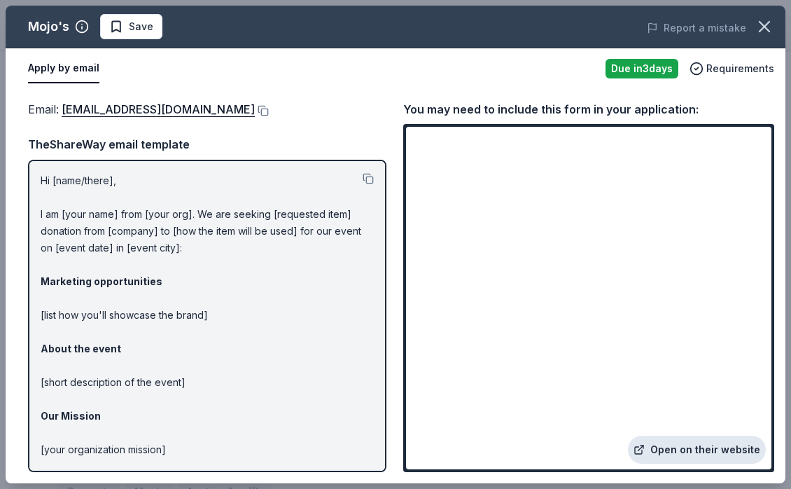
click at [689, 454] on link "Open on their website" at bounding box center [697, 449] width 138 height 28
